Goal: Task Accomplishment & Management: Manage account settings

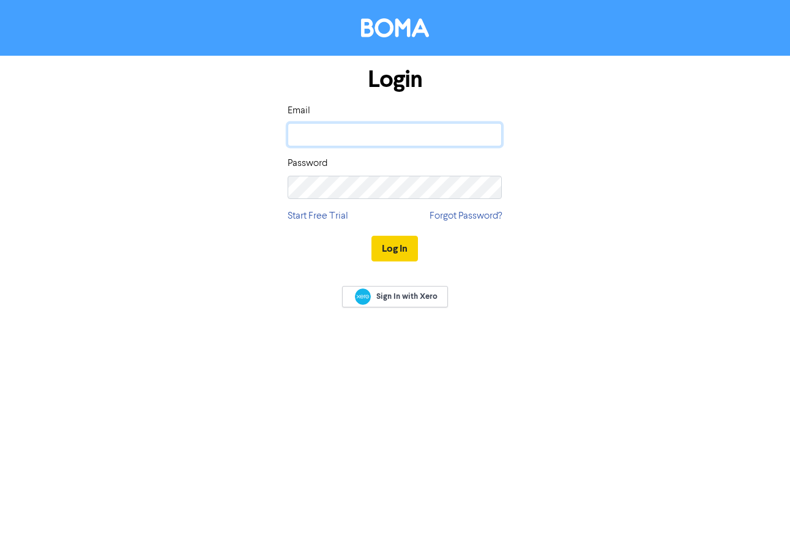
type input "[EMAIL_ADDRESS][DOMAIN_NAME]"
click at [391, 250] on button "Log In" at bounding box center [395, 249] width 47 height 26
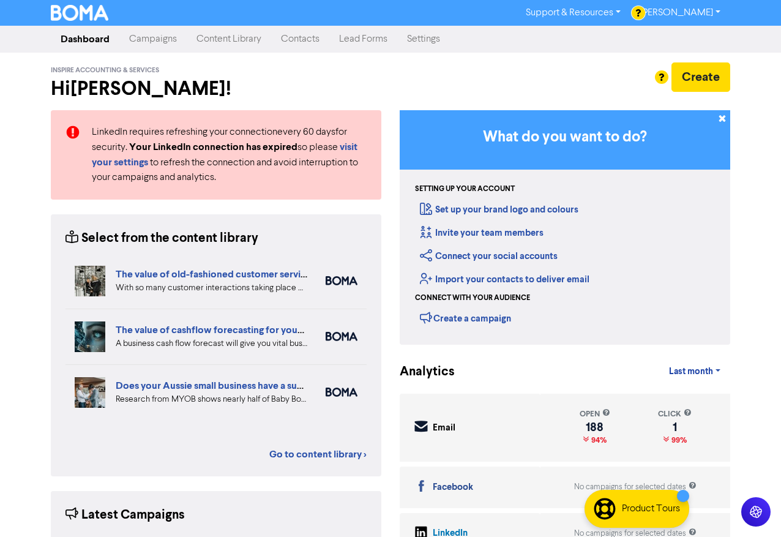
click at [161, 43] on link "Campaigns" at bounding box center [152, 39] width 67 height 24
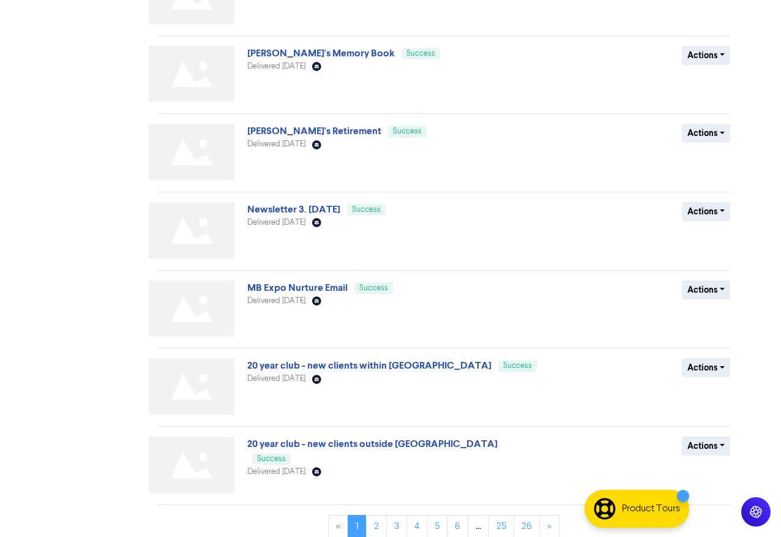
scroll to position [378, 0]
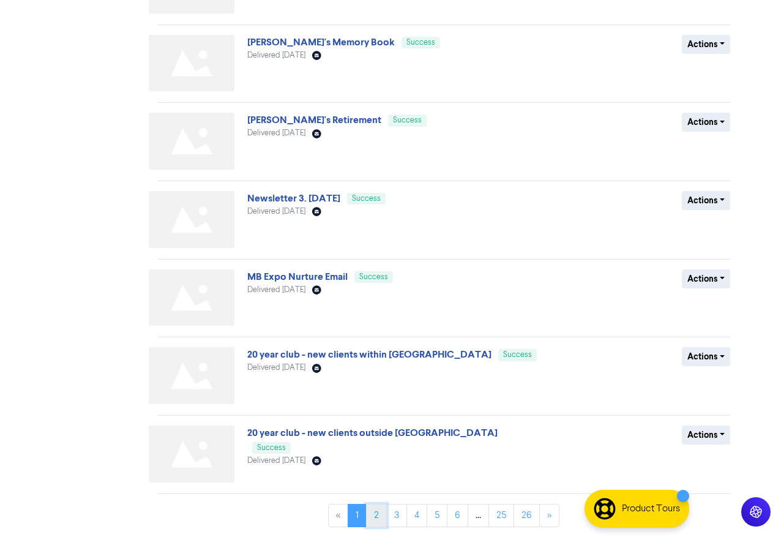
click at [380, 517] on link "2" at bounding box center [376, 515] width 21 height 23
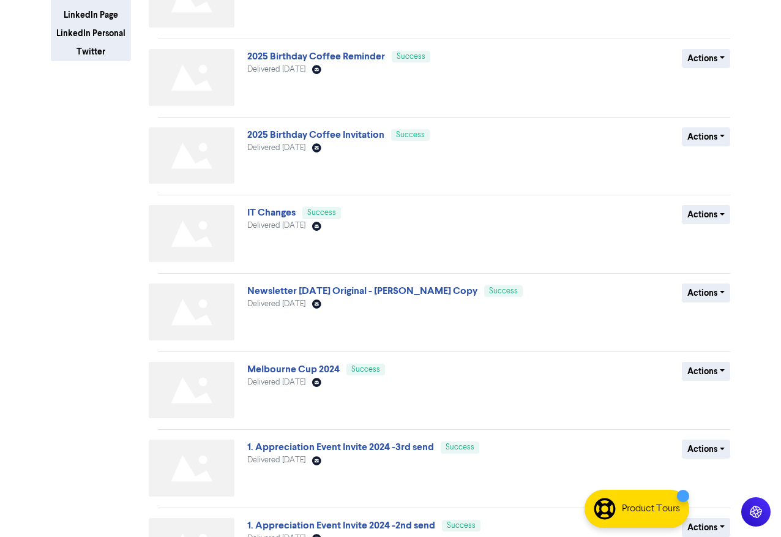
scroll to position [306, 0]
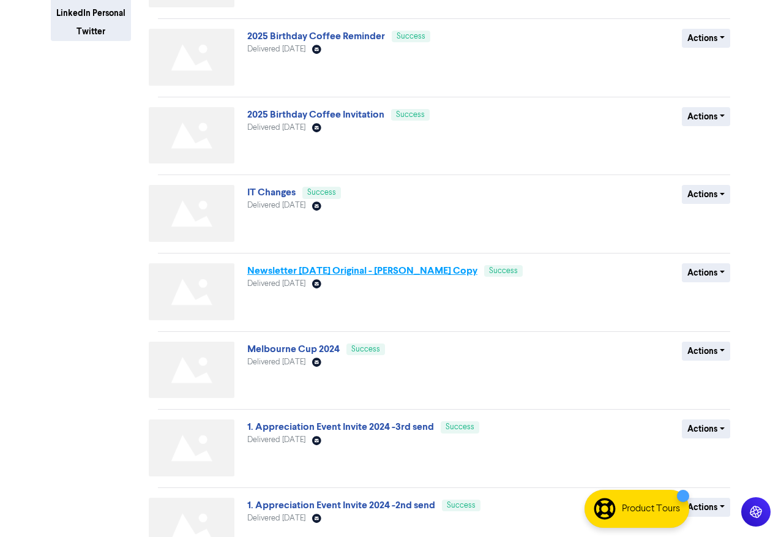
click at [378, 275] on link "Newsletter 6. Nov 2024 Original - Richards Copy" at bounding box center [362, 270] width 230 height 12
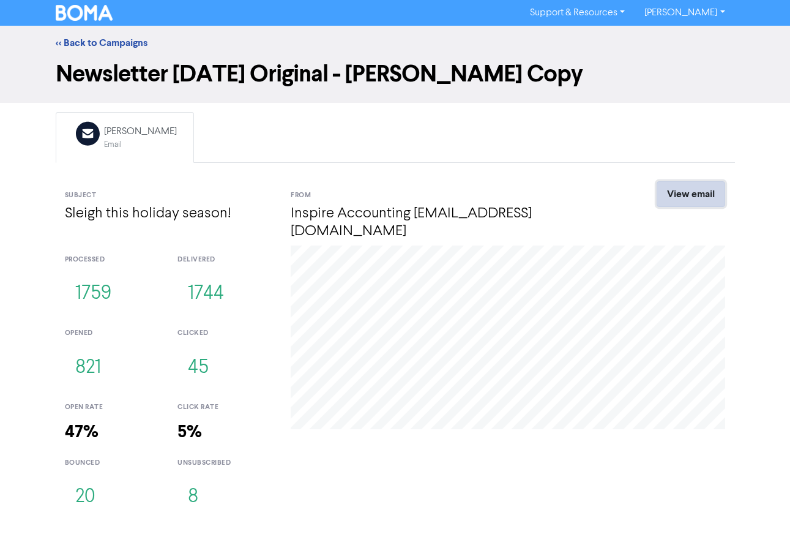
click at [685, 190] on link "View email" at bounding box center [691, 194] width 69 height 26
click at [119, 43] on link "<< Back to Campaigns" at bounding box center [102, 43] width 92 height 12
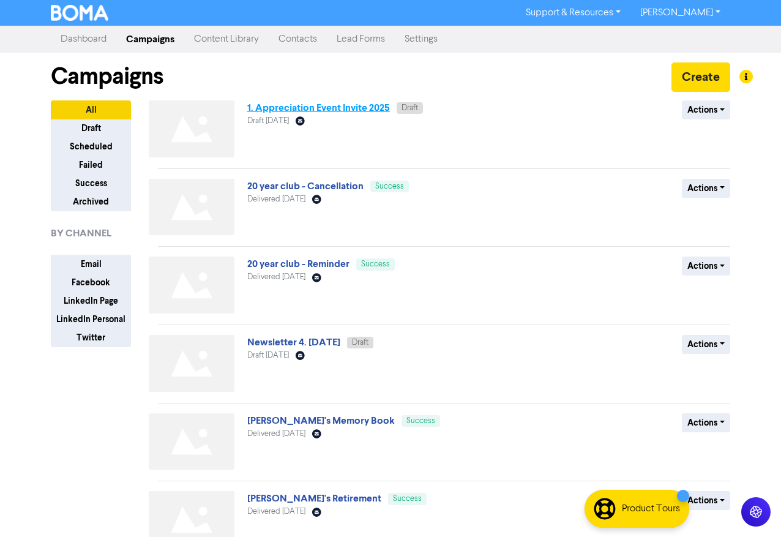
click at [301, 110] on link "1. Appreciation Event Invite 2025" at bounding box center [318, 108] width 143 height 12
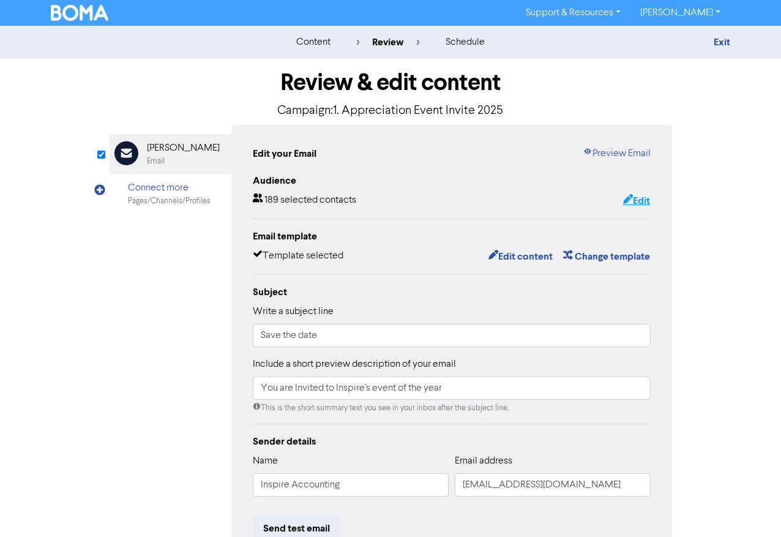
click at [640, 202] on button "Edit" at bounding box center [637, 201] width 28 height 16
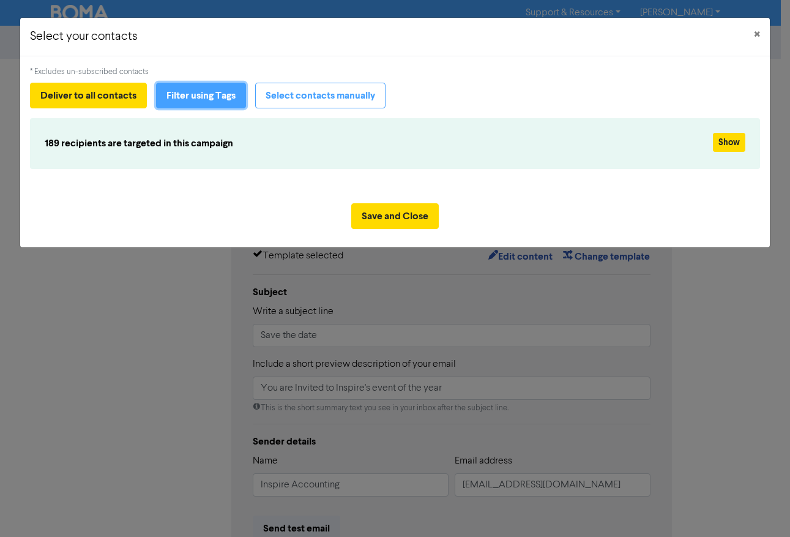
click at [236, 98] on button "Filter using Tags" at bounding box center [201, 96] width 90 height 26
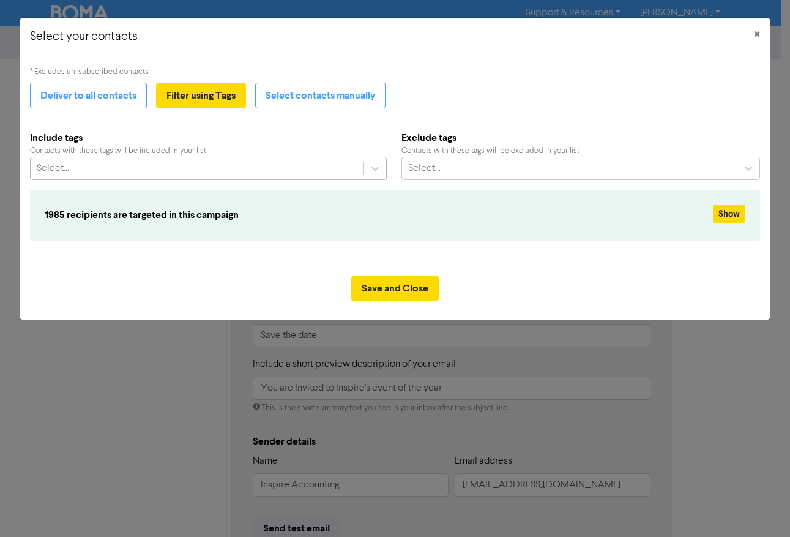
click at [195, 165] on div "Select..." at bounding box center [197, 168] width 333 height 22
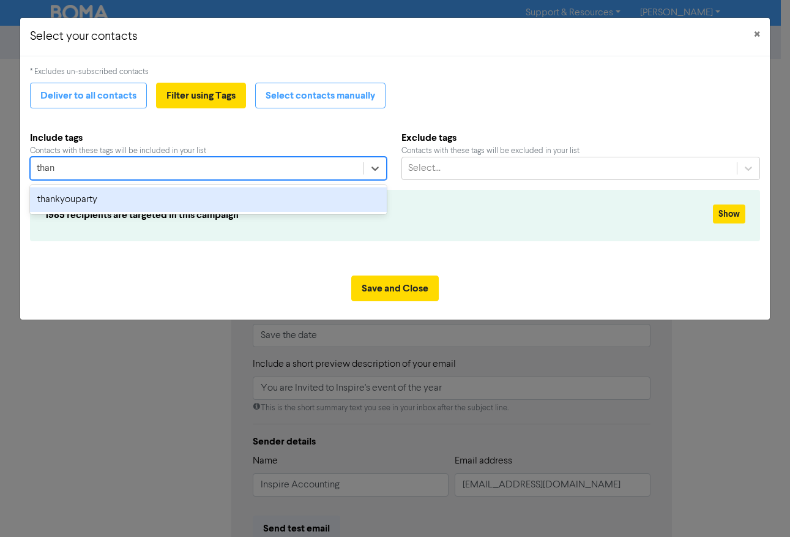
type input "thank"
click at [185, 203] on div "thankyouparty" at bounding box center [208, 199] width 357 height 24
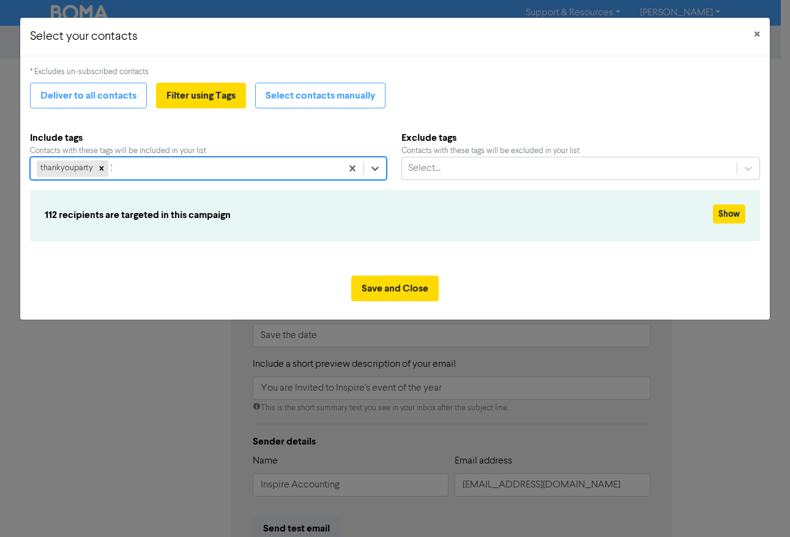
type input "20"
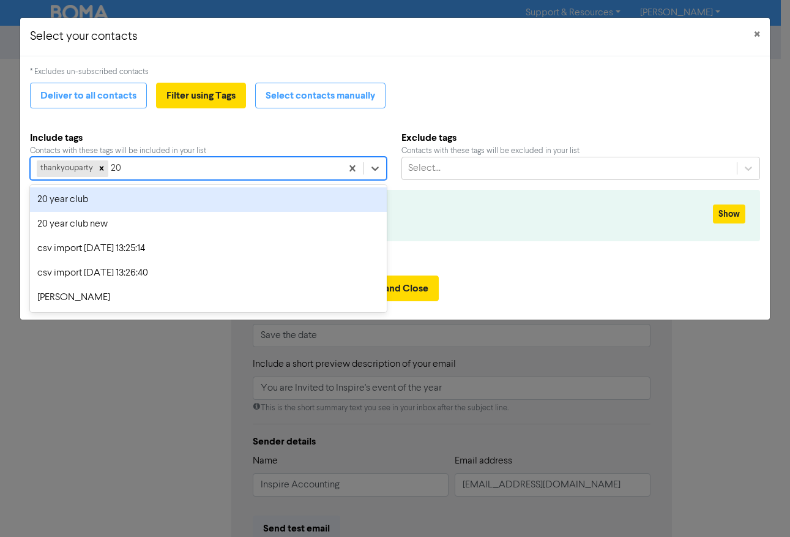
click at [113, 196] on div "20 year club" at bounding box center [208, 199] width 357 height 24
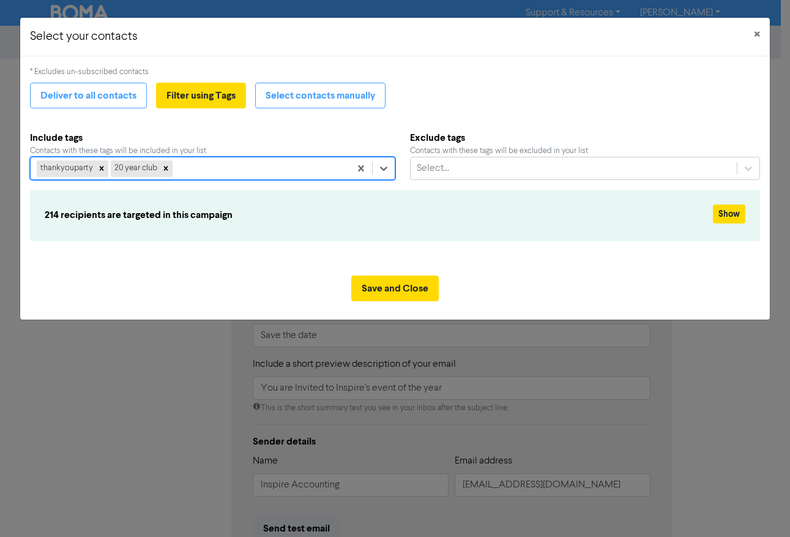
click at [206, 168] on div "thankyouparty 20 year club" at bounding box center [190, 168] width 319 height 22
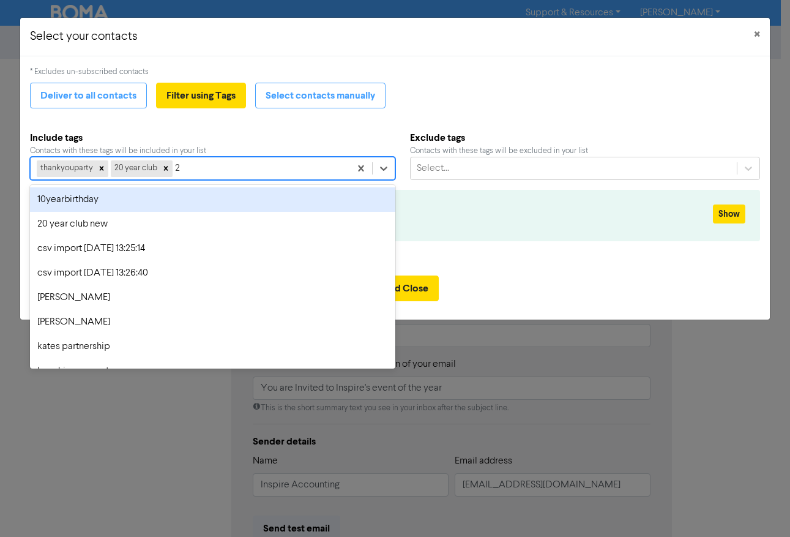
type input "20"
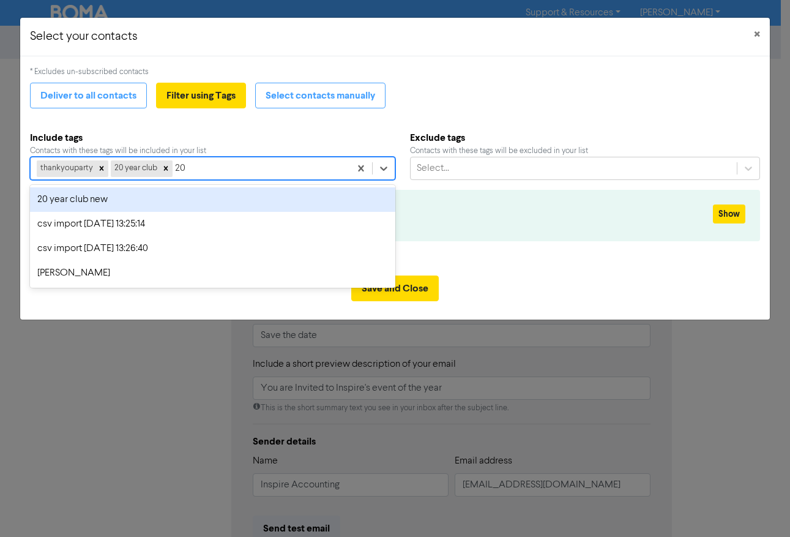
click at [218, 204] on div "20 year club new" at bounding box center [212, 199] width 365 height 24
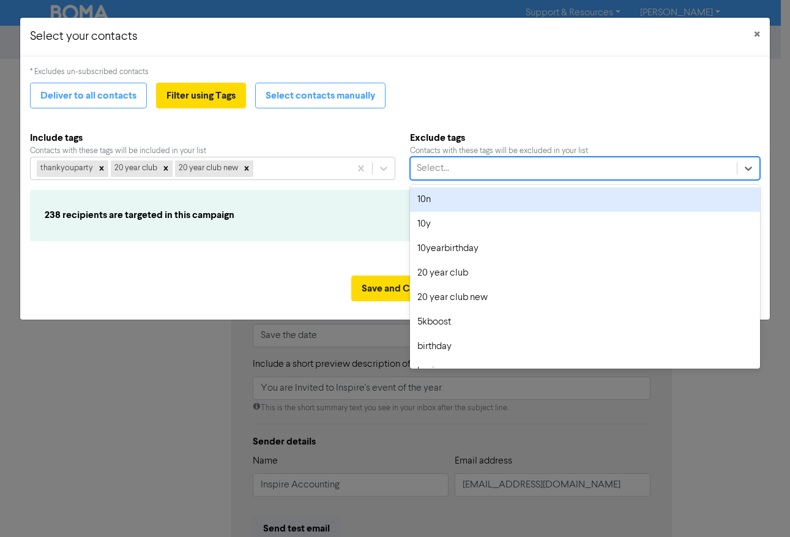
click at [543, 165] on div "Select..." at bounding box center [574, 168] width 326 height 22
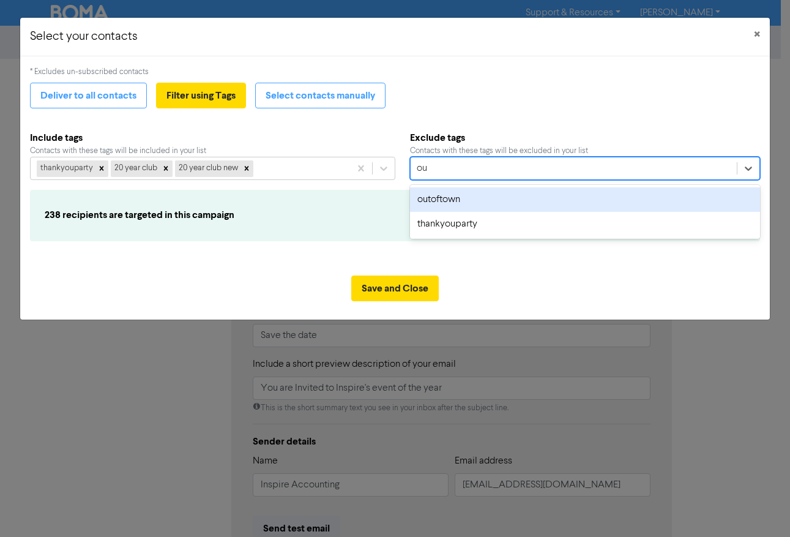
type input "out"
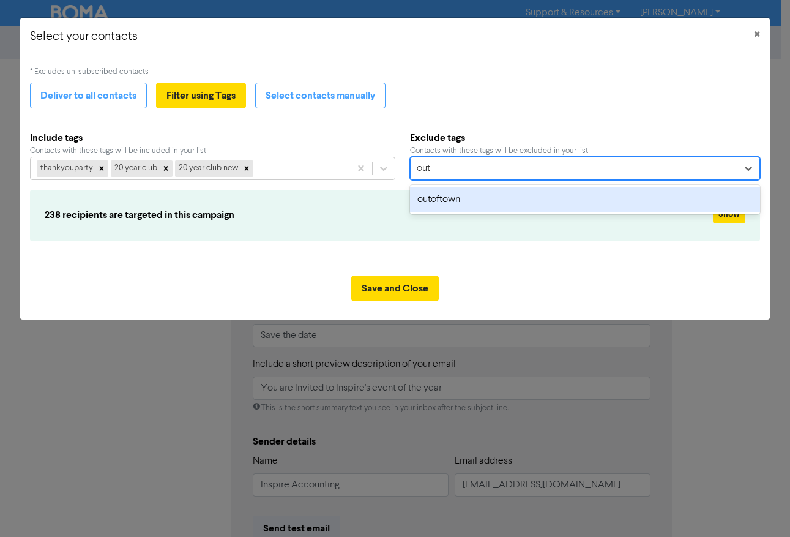
click at [538, 195] on div "outoftown" at bounding box center [585, 199] width 350 height 24
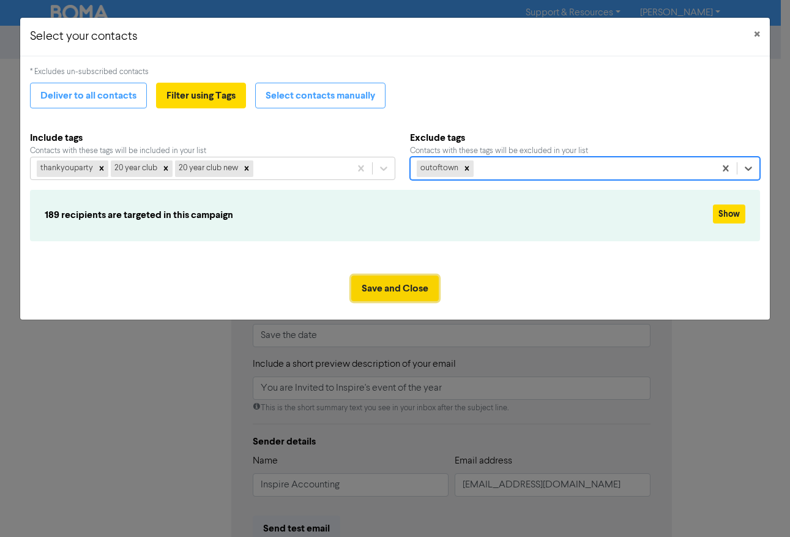
click at [408, 286] on button "Save and Close" at bounding box center [395, 288] width 88 height 26
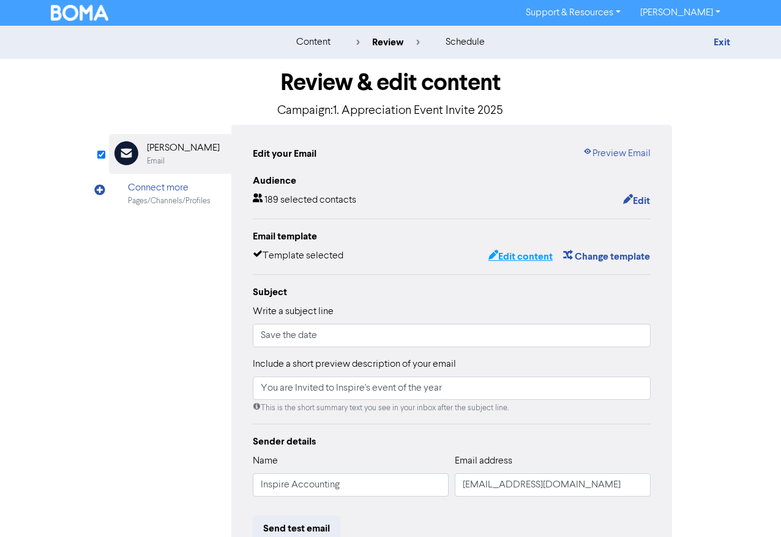
click at [515, 259] on button "Edit content" at bounding box center [521, 257] width 66 height 16
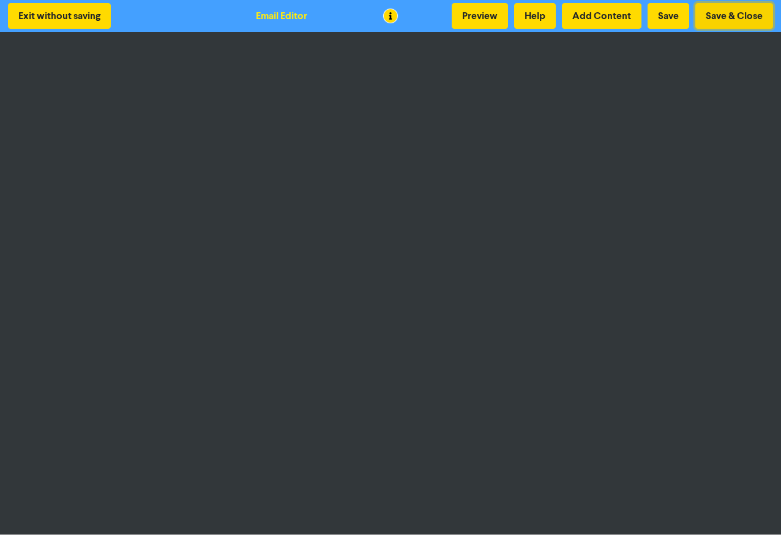
click at [725, 20] on button "Save & Close" at bounding box center [734, 16] width 78 height 26
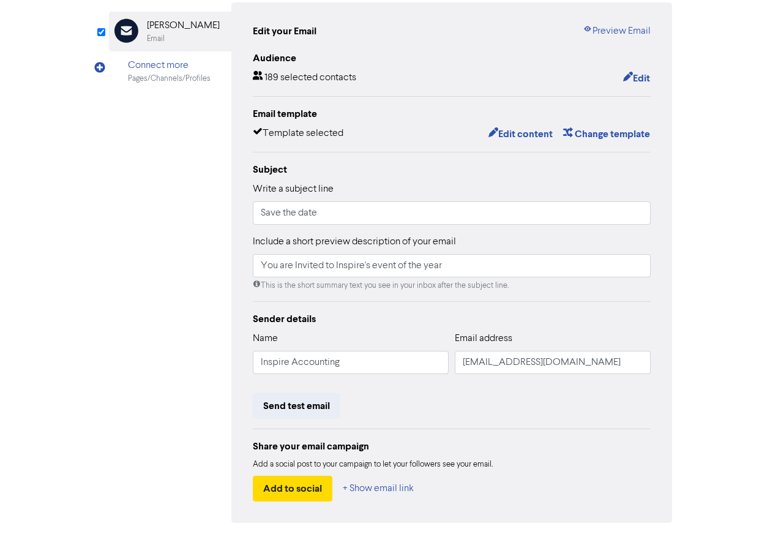
scroll to position [165, 0]
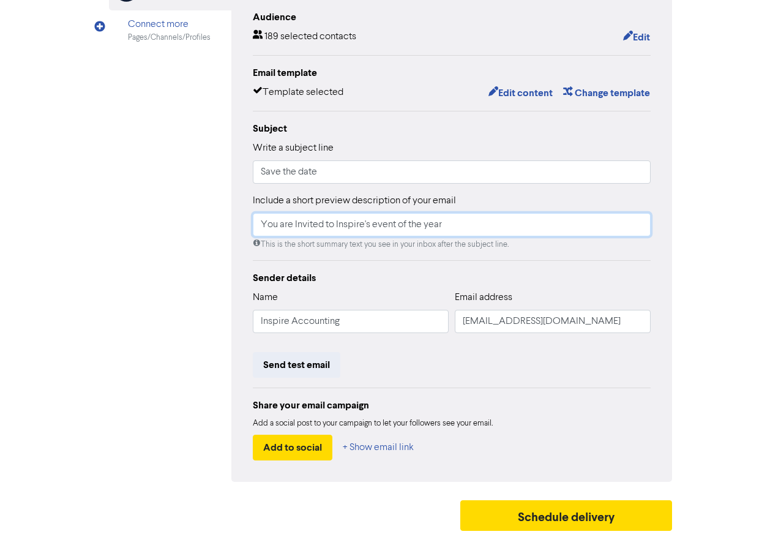
click at [477, 225] on input "You are Invited to Inspire's event of the year" at bounding box center [452, 224] width 398 height 23
type input "You are Invited to Inspires event of the year to say Thank You"
click at [370, 173] on input "Save the date" at bounding box center [452, 171] width 398 height 23
click at [293, 368] on button "Send test email" at bounding box center [297, 365] width 88 height 26
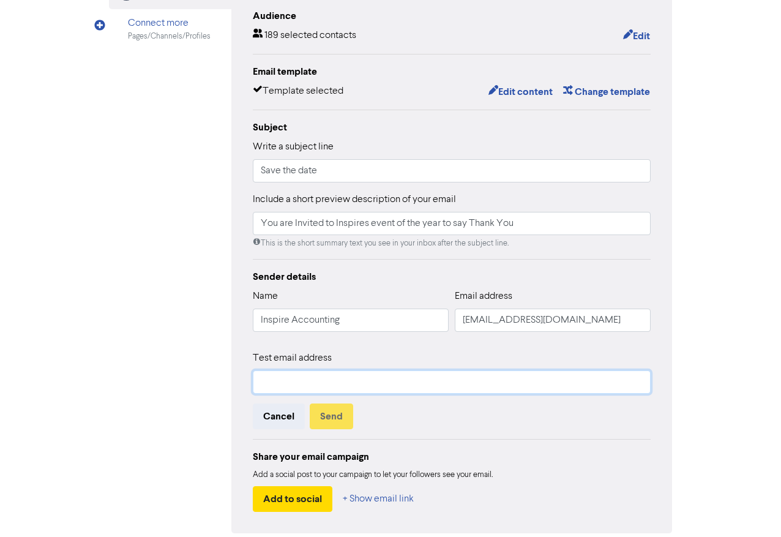
click at [305, 387] on input "text" at bounding box center [452, 381] width 398 height 23
type input "kimberlyb@inspireacc.com.au"
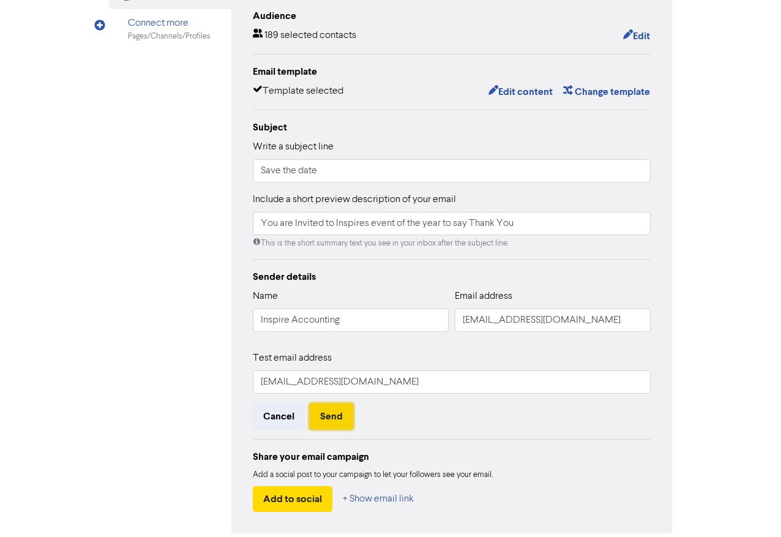
click at [328, 413] on button "Send" at bounding box center [331, 416] width 43 height 26
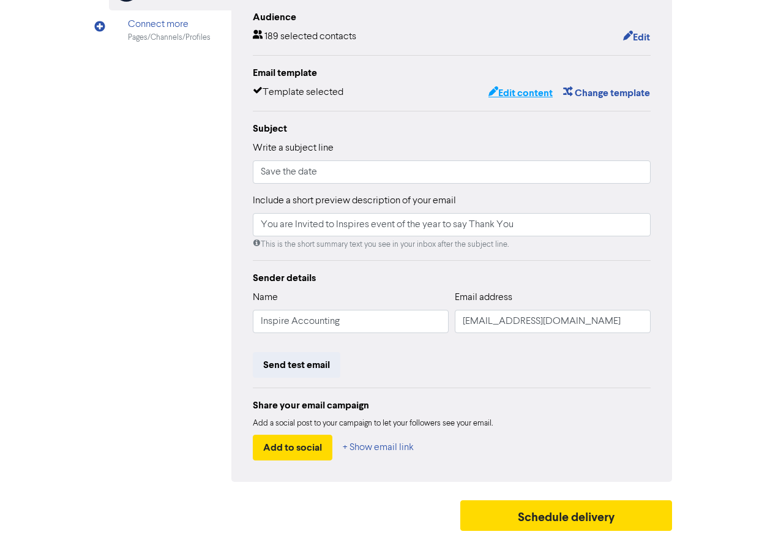
click at [506, 94] on button "Edit content" at bounding box center [521, 93] width 66 height 16
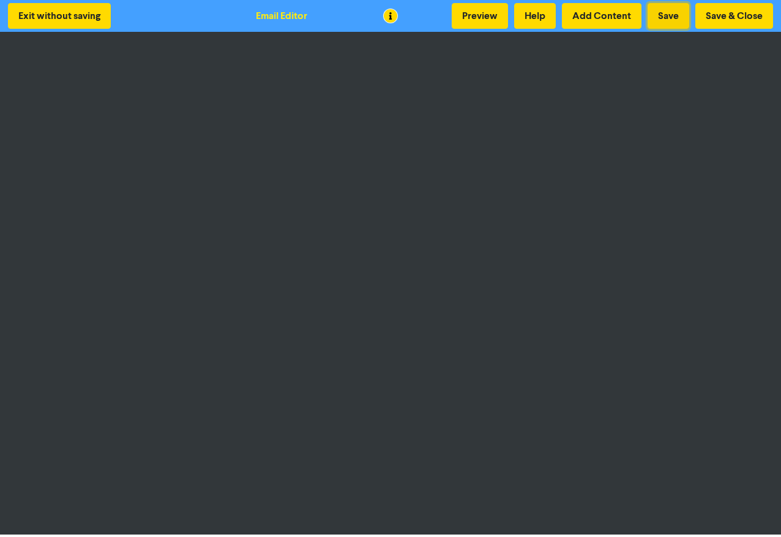
click at [672, 17] on button "Save" at bounding box center [669, 16] width 42 height 26
click at [744, 18] on button "Save & Close" at bounding box center [734, 16] width 78 height 26
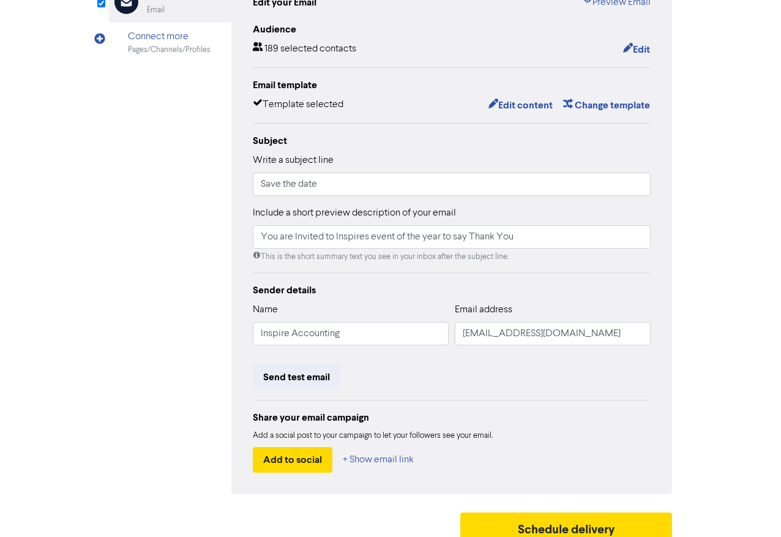
scroll to position [165, 0]
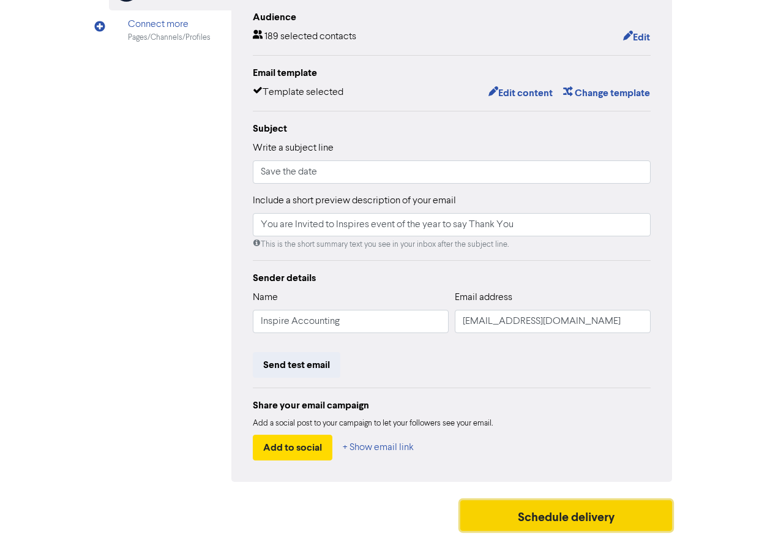
click at [553, 512] on button "Schedule delivery" at bounding box center [566, 515] width 212 height 31
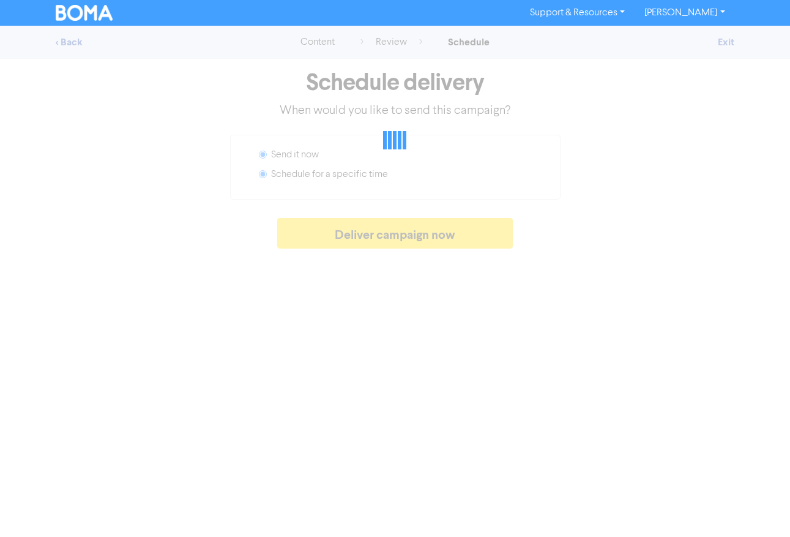
radio input "false"
radio input "true"
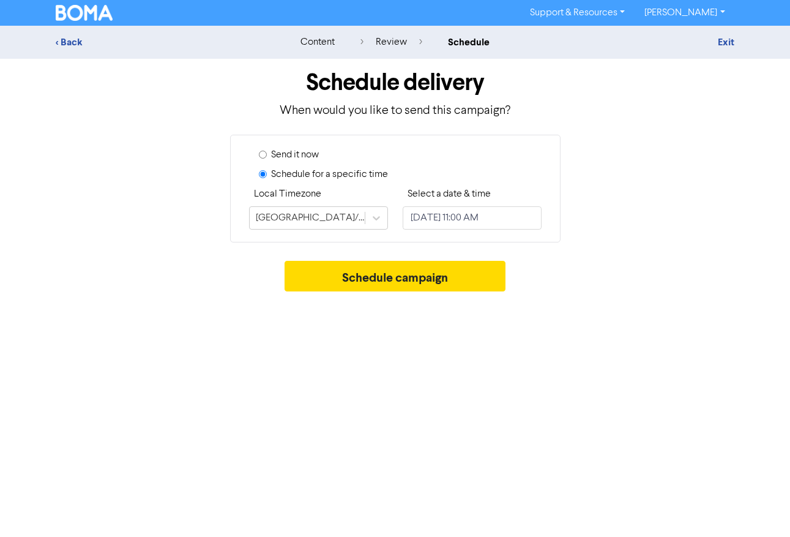
click at [266, 154] on input "Send it now" at bounding box center [263, 155] width 8 height 8
radio input "true"
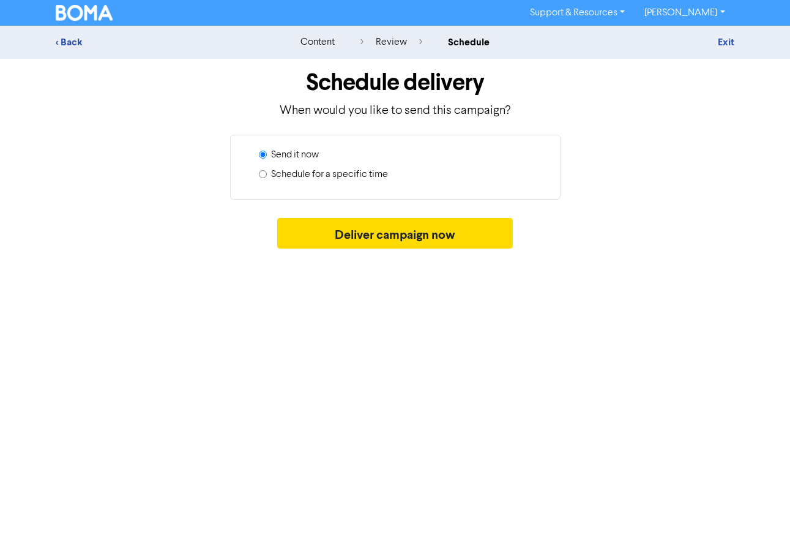
click at [260, 173] on input "Schedule for a specific time" at bounding box center [263, 174] width 8 height 8
radio input "true"
radio input "false"
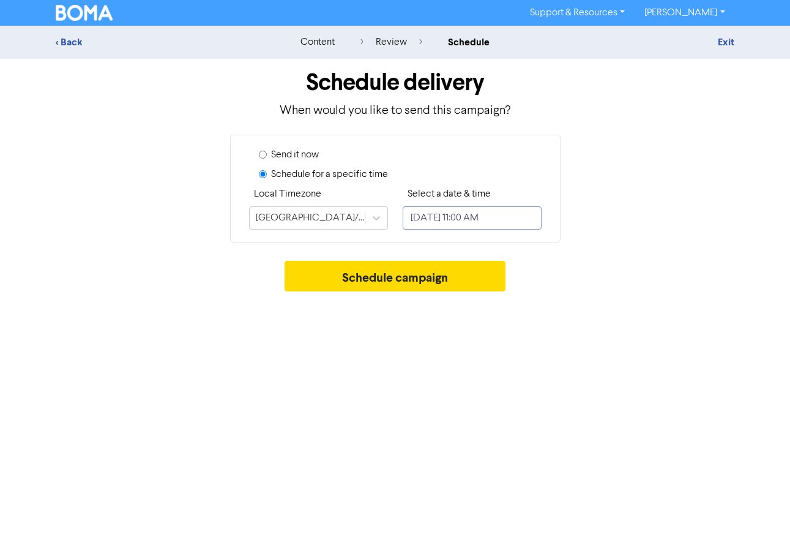
click at [497, 219] on input "September 30, 2025 11:00 AM" at bounding box center [472, 217] width 139 height 23
select select "8"
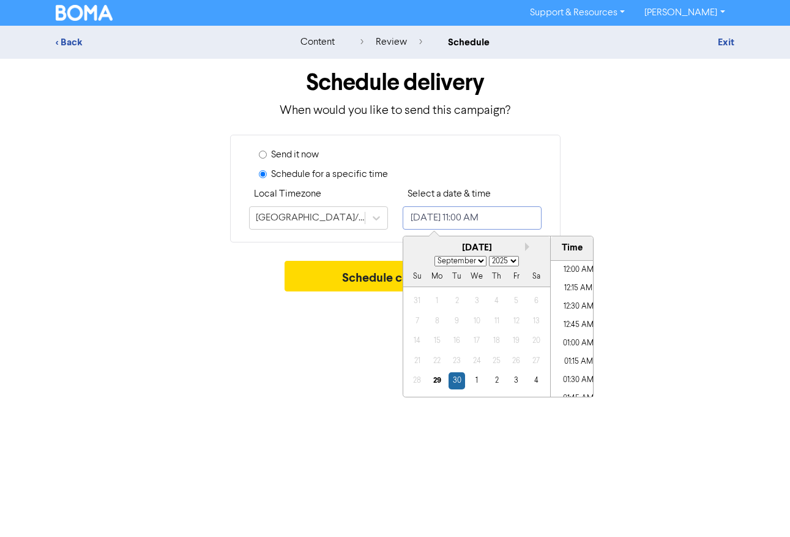
scroll to position [749, 0]
click at [514, 220] on input "September 30, 2025 11:00 AM" at bounding box center [472, 217] width 139 height 23
click at [575, 319] on li "03:00 PM" at bounding box center [578, 316] width 55 height 18
type input "September 30, 2025 3:00 PM"
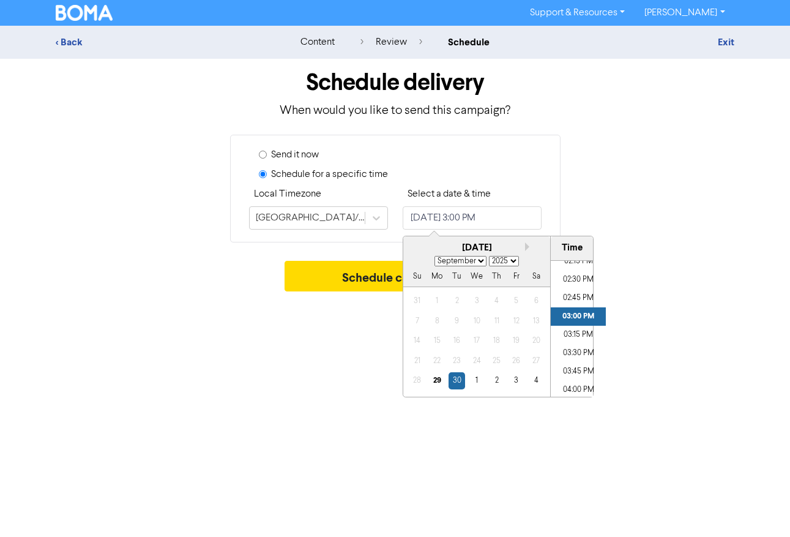
click at [549, 469] on div "Support & Resources Video Tutorials FAQ & Guides Marketing Education Kimberly B…" at bounding box center [395, 268] width 790 height 537
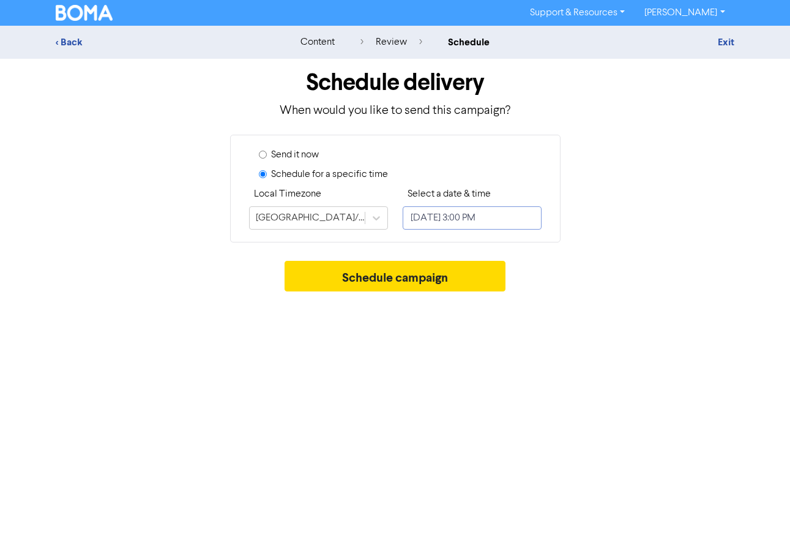
click at [471, 219] on input "September 30, 2025 3:00 PM" at bounding box center [472, 217] width 139 height 23
select select "8"
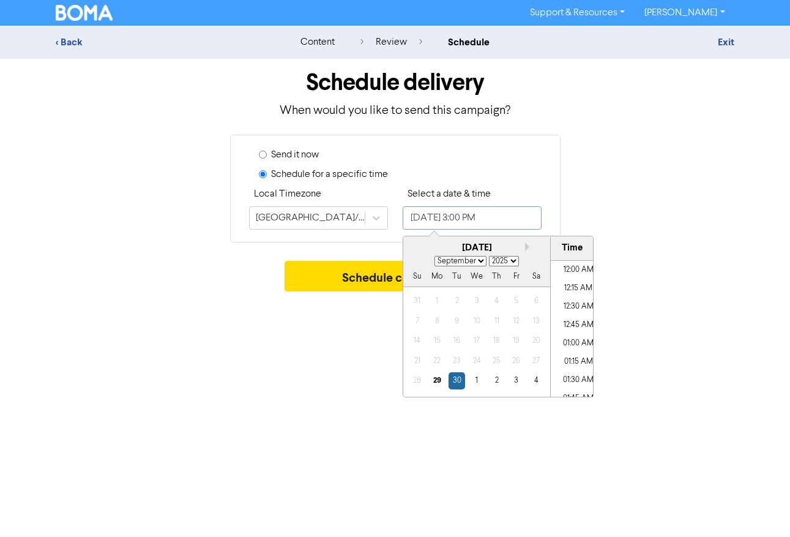
scroll to position [1043, 0]
click at [437, 383] on div "29" at bounding box center [437, 380] width 17 height 17
type input "September 29, 2025 3:00 PM"
click at [572, 329] on li "03:00 PM" at bounding box center [578, 329] width 55 height 18
click at [262, 337] on div "Support & Resources Video Tutorials FAQ & Guides Marketing Education Kimberly B…" at bounding box center [395, 268] width 790 height 537
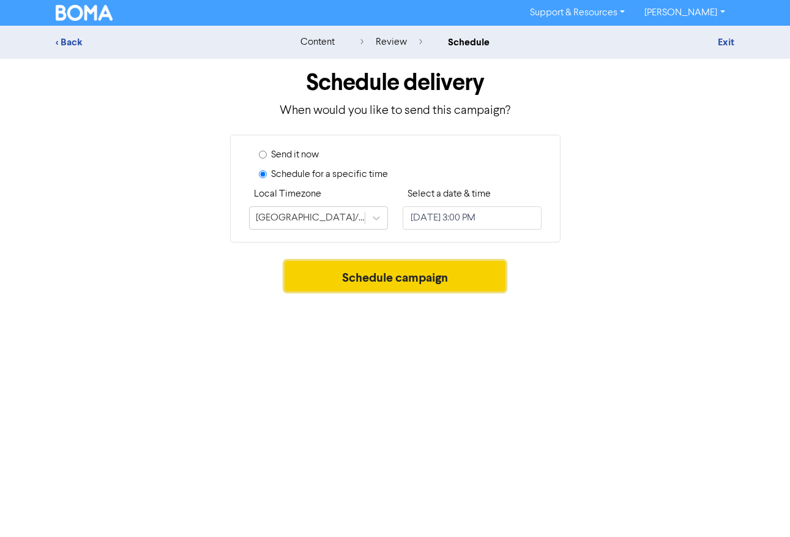
click at [394, 282] on button "Schedule campaign" at bounding box center [395, 276] width 221 height 31
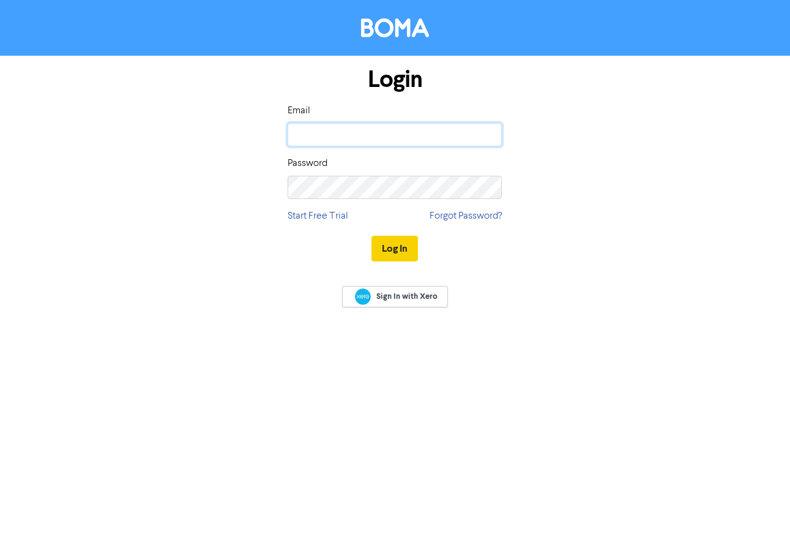
type input "[EMAIL_ADDRESS][DOMAIN_NAME]"
click at [403, 249] on button "Log In" at bounding box center [395, 249] width 47 height 26
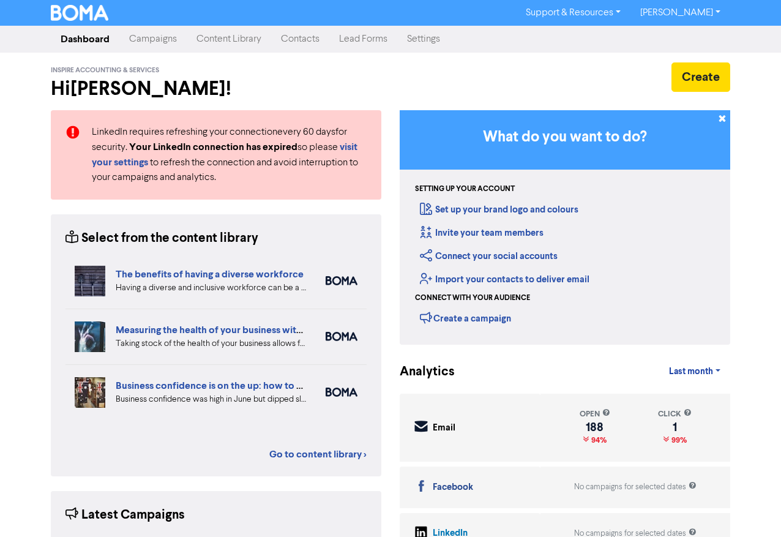
click at [153, 39] on link "Campaigns" at bounding box center [152, 39] width 67 height 24
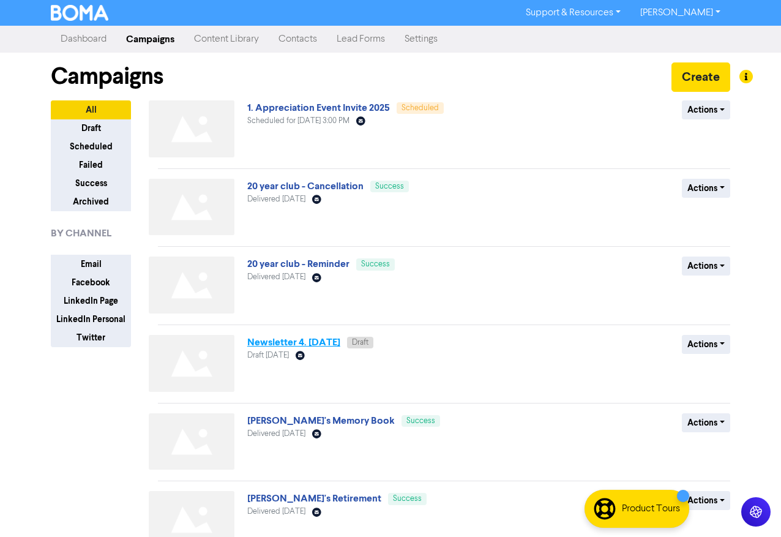
click at [304, 344] on link "Newsletter 4. [DATE]" at bounding box center [293, 342] width 93 height 12
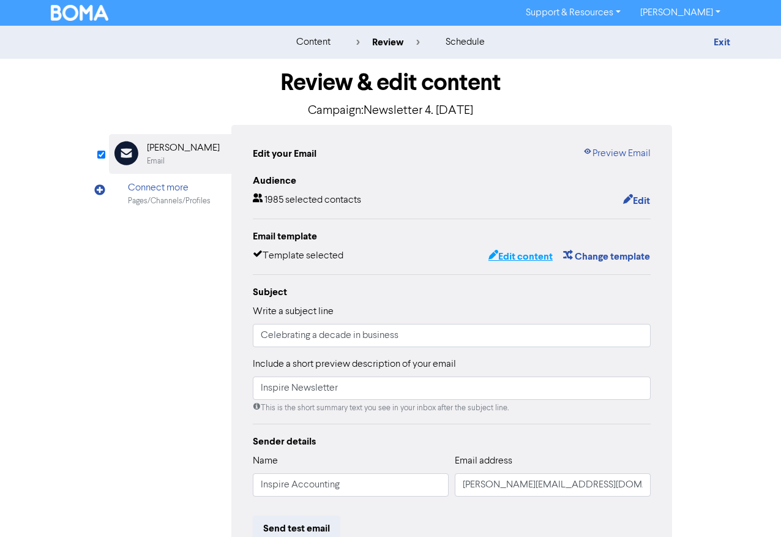
click at [526, 258] on button "Edit content" at bounding box center [521, 257] width 66 height 16
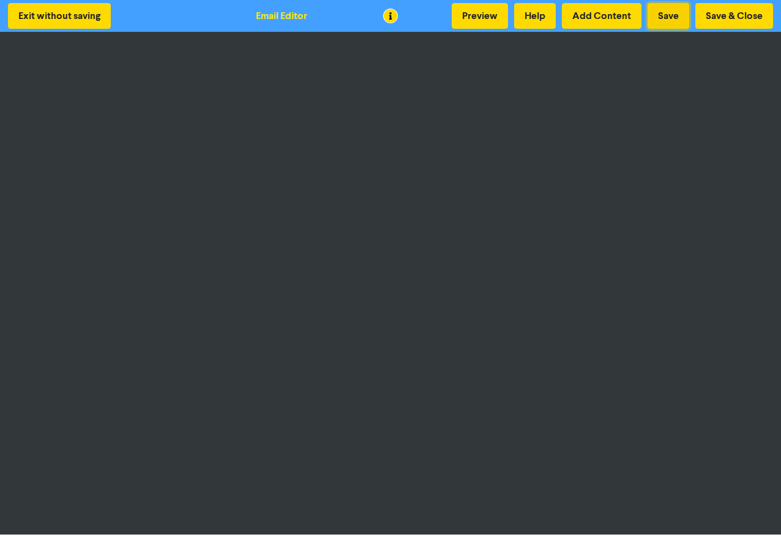
click at [678, 17] on button "Save" at bounding box center [669, 16] width 42 height 26
click at [674, 16] on button "Save" at bounding box center [669, 16] width 42 height 26
